Goal: Information Seeking & Learning: Understand process/instructions

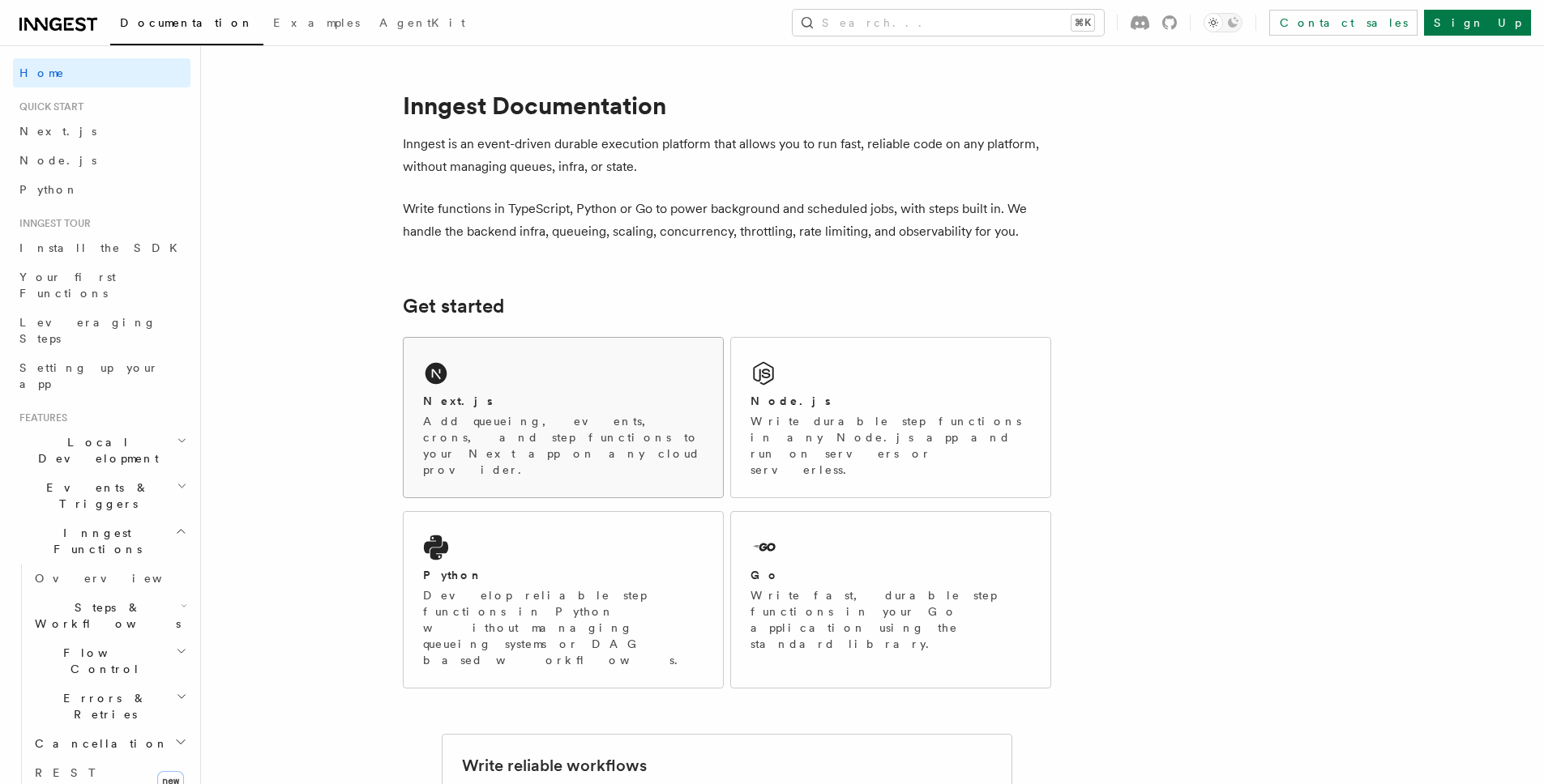
click at [545, 416] on p "Add queueing, events, crons, and step functions to your Next app on any cloud p…" at bounding box center [562, 445] width 280 height 65
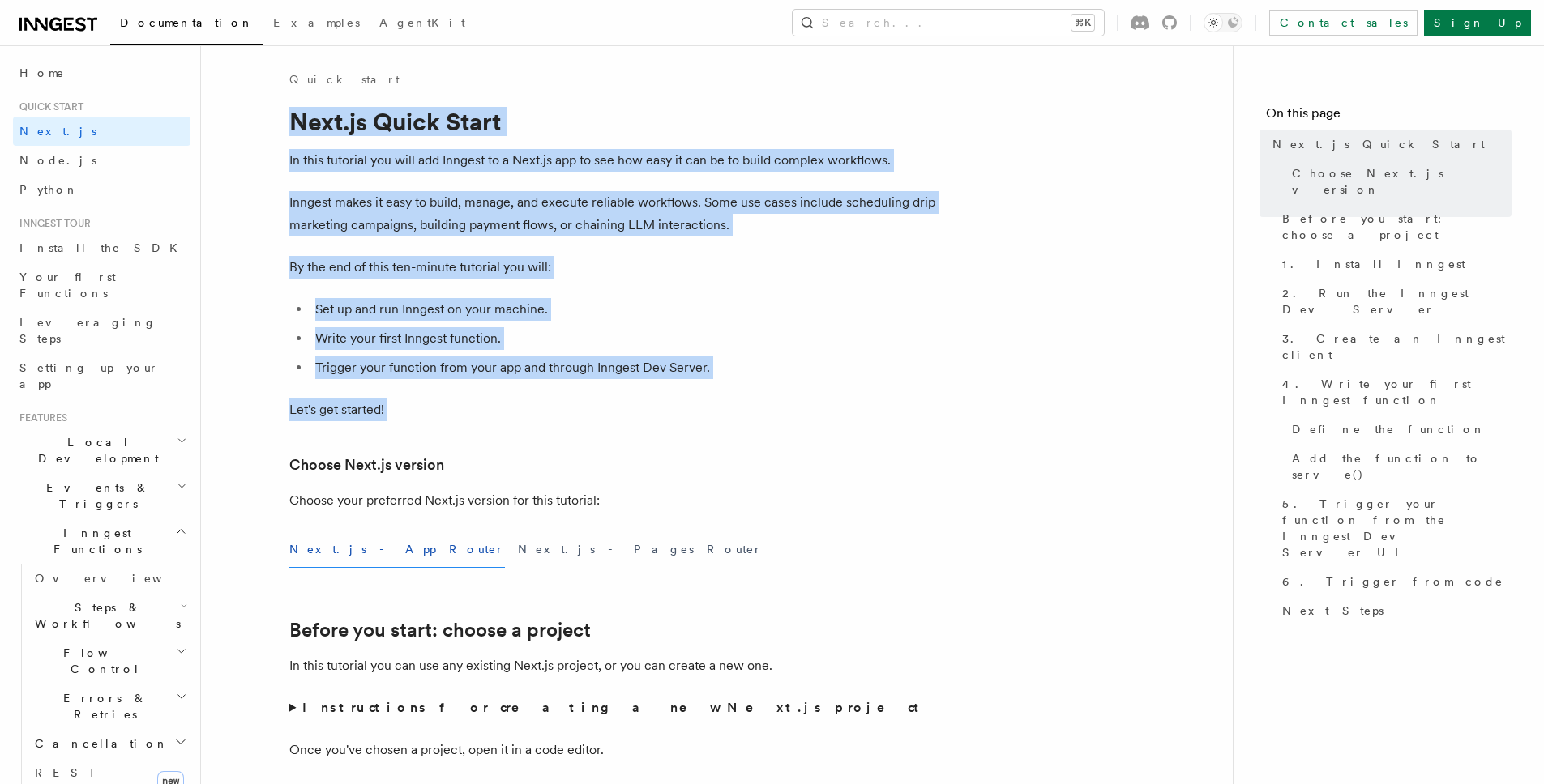
drag, startPoint x: 292, startPoint y: 125, endPoint x: 623, endPoint y: 449, distance: 463.2
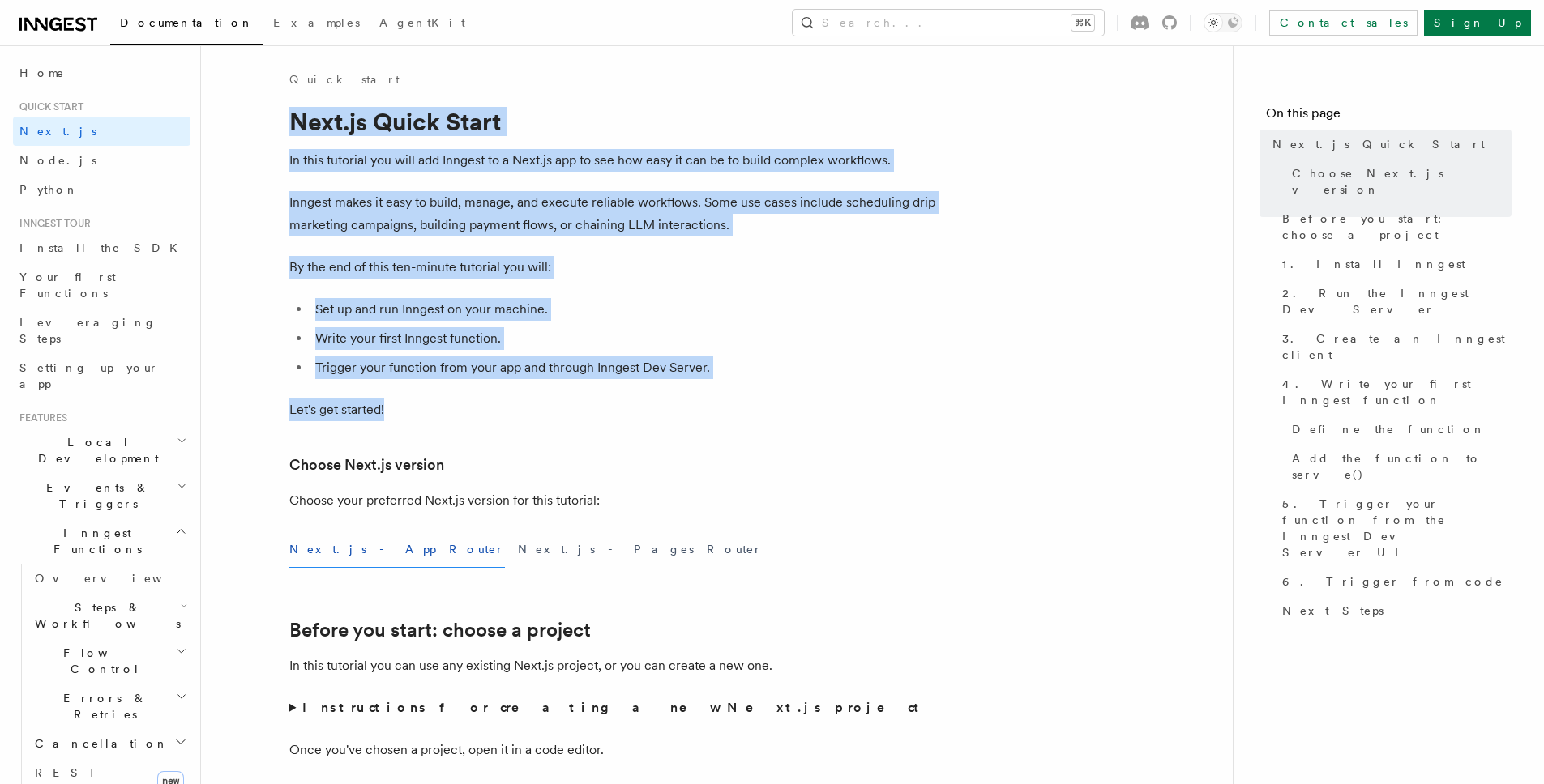
drag, startPoint x: 280, startPoint y: 124, endPoint x: 618, endPoint y: 418, distance: 448.0
click at [618, 418] on p "Let's get started!" at bounding box center [613, 409] width 648 height 23
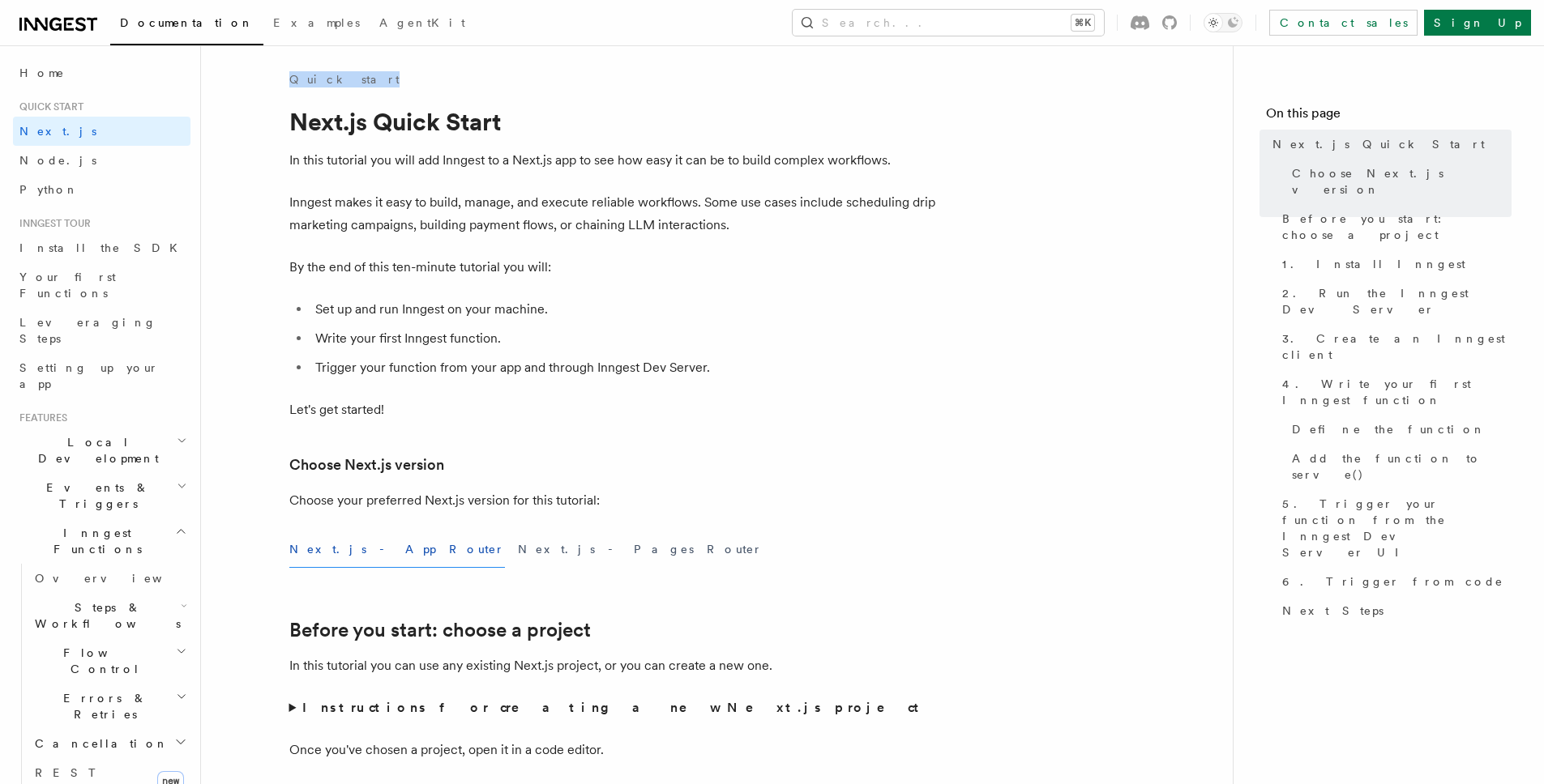
drag, startPoint x: 300, startPoint y: 79, endPoint x: 364, endPoint y: 81, distance: 64.0
click at [370, 85] on div "Quick start" at bounding box center [613, 79] width 648 height 16
click at [975, 26] on button "Search... ⌘K" at bounding box center [948, 22] width 311 height 25
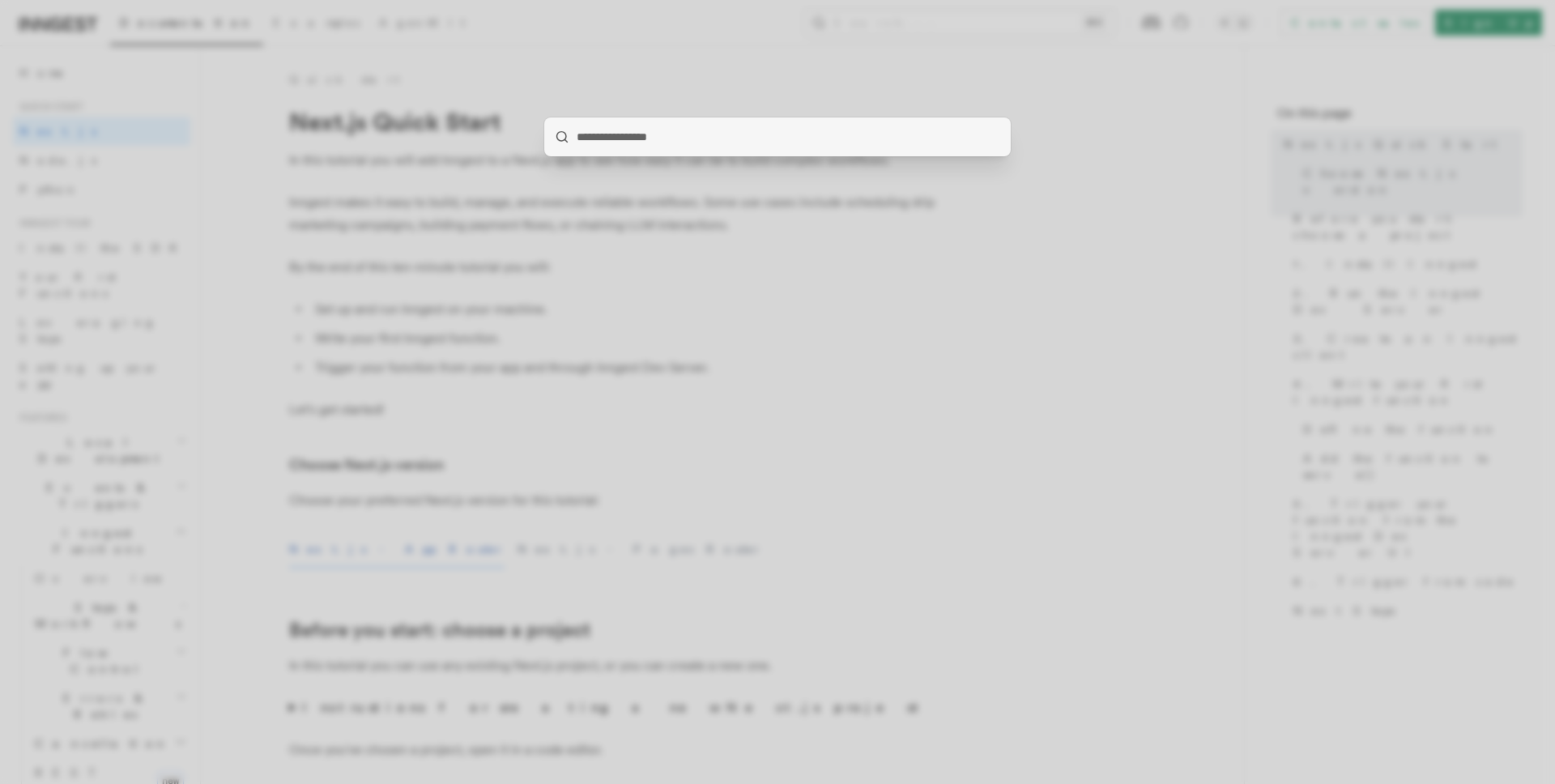
click at [782, 99] on div at bounding box center [778, 392] width 1555 height 784
